Goal: Find specific page/section: Find specific page/section

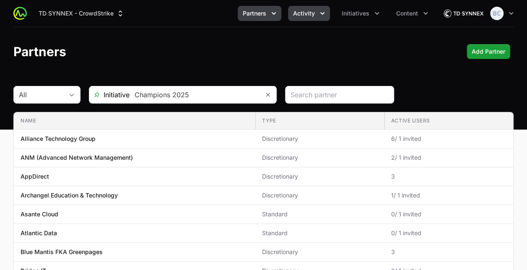
click at [312, 16] on span "Activity" at bounding box center [304, 13] width 22 height 8
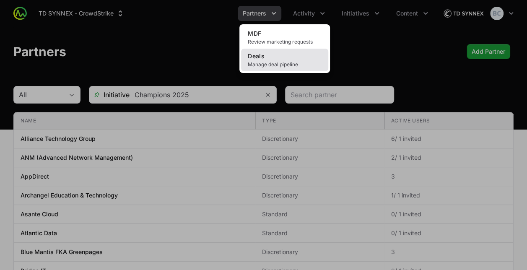
click at [299, 56] on link "Deals Manage deal pipeline" at bounding box center [284, 60] width 87 height 23
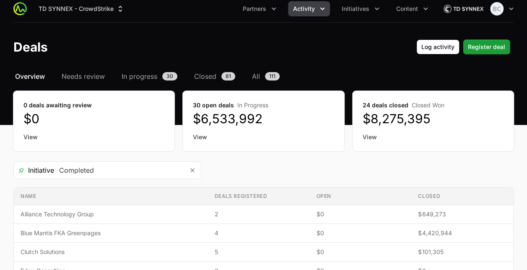
scroll to position [5, 0]
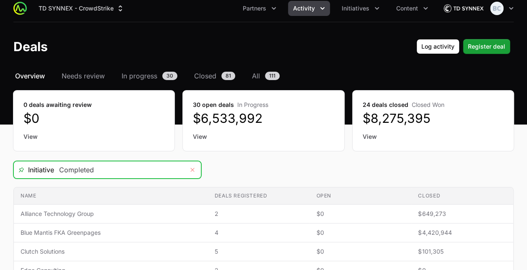
click at [196, 167] on button "Remove" at bounding box center [192, 169] width 17 height 17
click at [193, 172] on div "Open" at bounding box center [192, 169] width 17 height 17
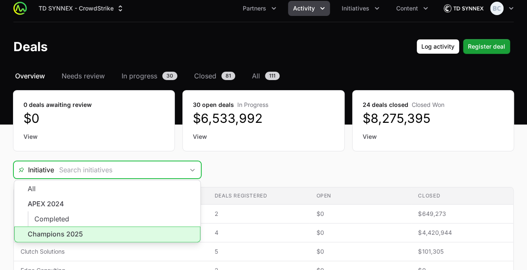
click at [148, 229] on li "Champions 2025" at bounding box center [107, 234] width 186 height 16
type input "Champions 2025"
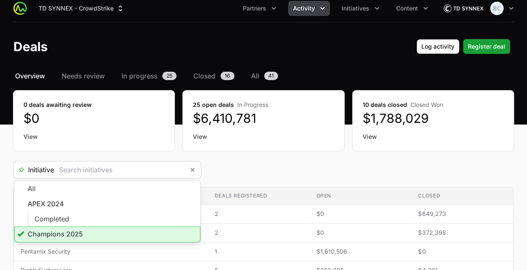
type input "Champions 2025"
